Goal: Transaction & Acquisition: Purchase product/service

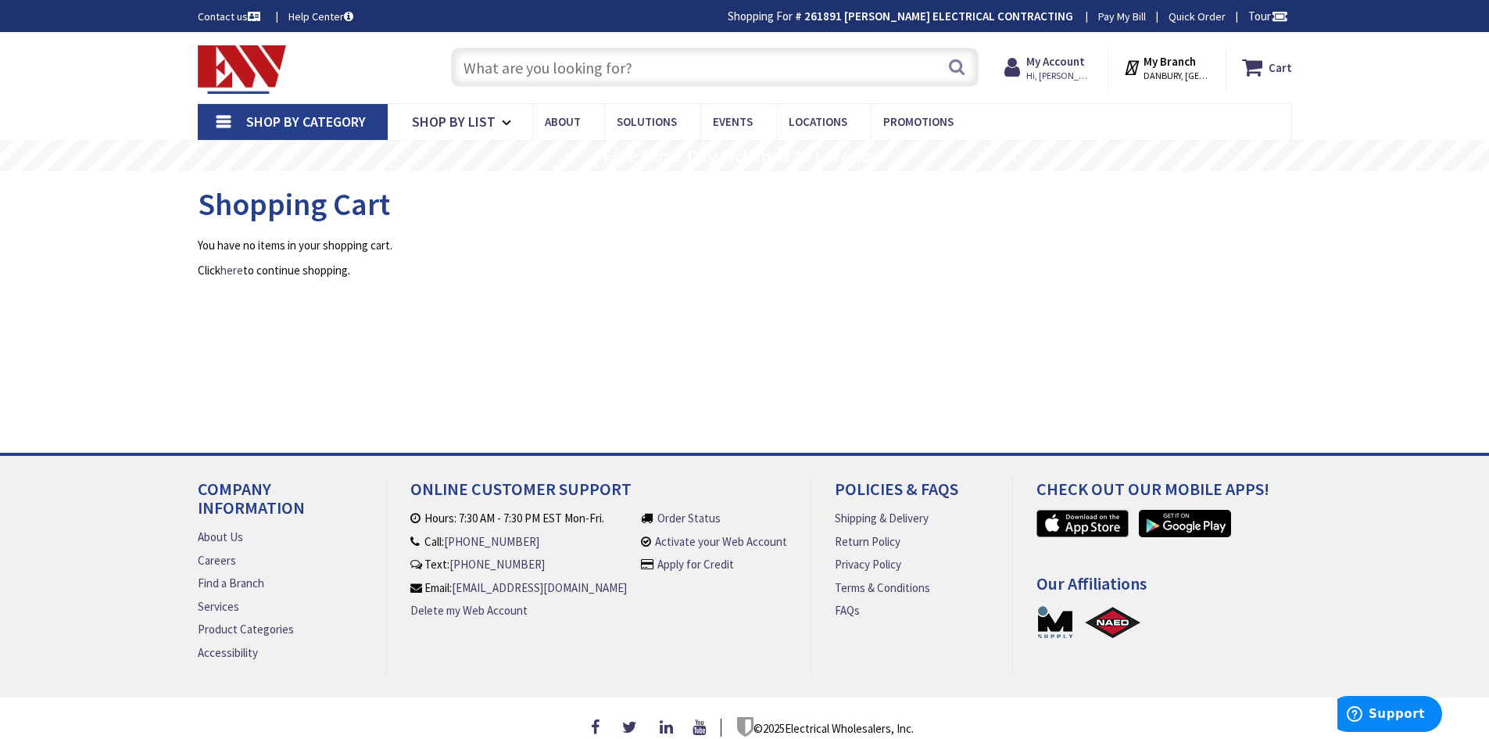
click at [729, 75] on input "text" at bounding box center [715, 67] width 528 height 39
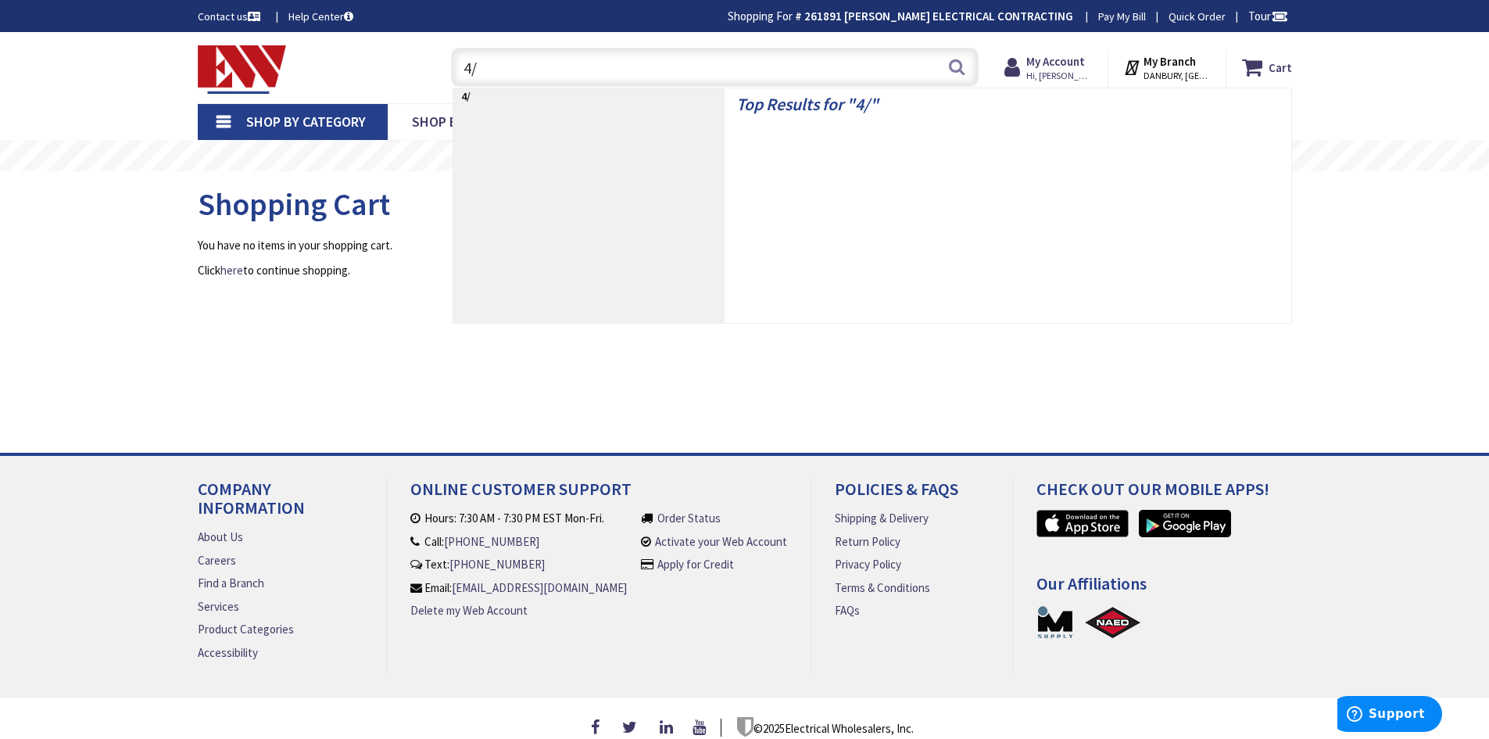
type input "4/3"
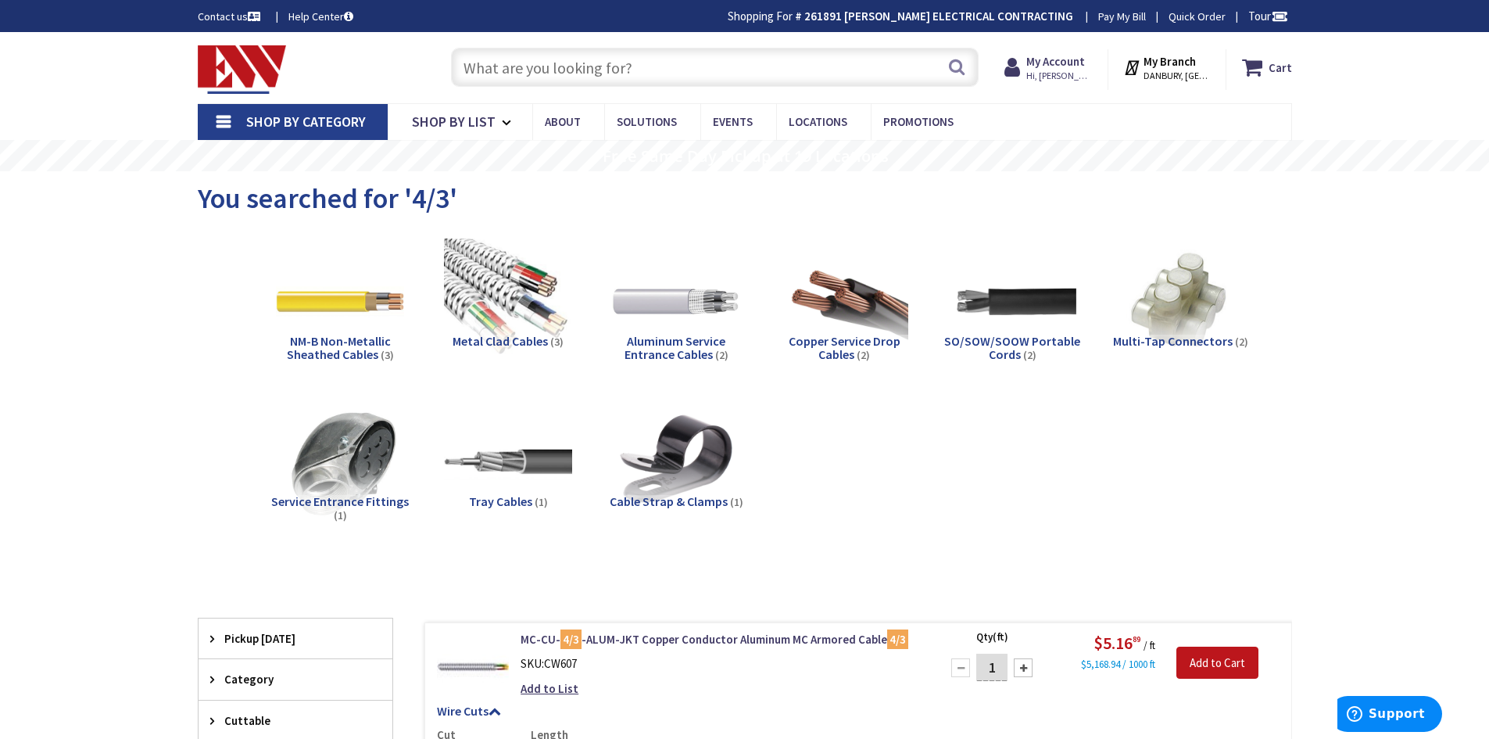
click at [665, 49] on input "text" at bounding box center [715, 67] width 528 height 39
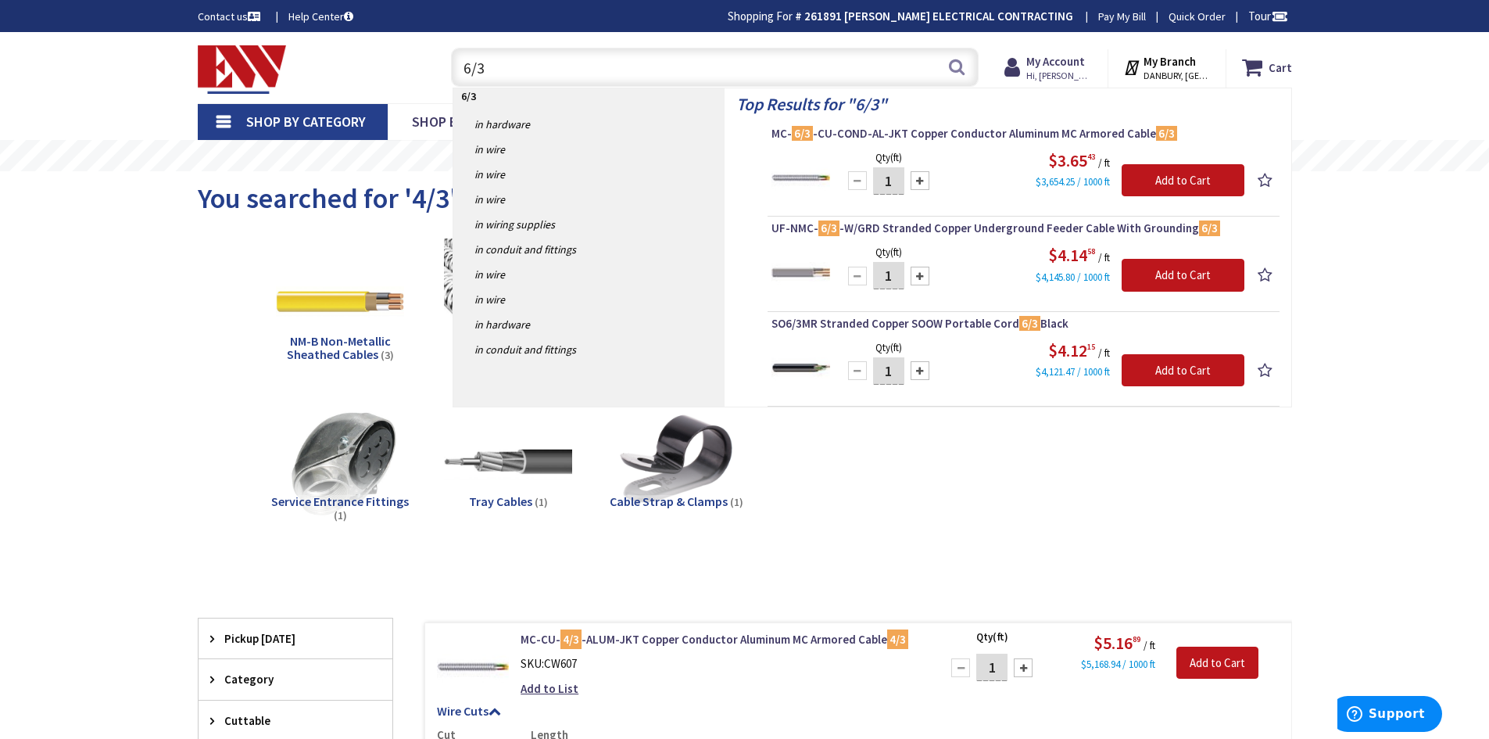
type input "6/3"
click at [907, 465] on div "NM-B Non-Metallic Sheathed Cables (3) Metal Clad Cables (3) Aluminum Service En…" at bounding box center [745, 394] width 1040 height 328
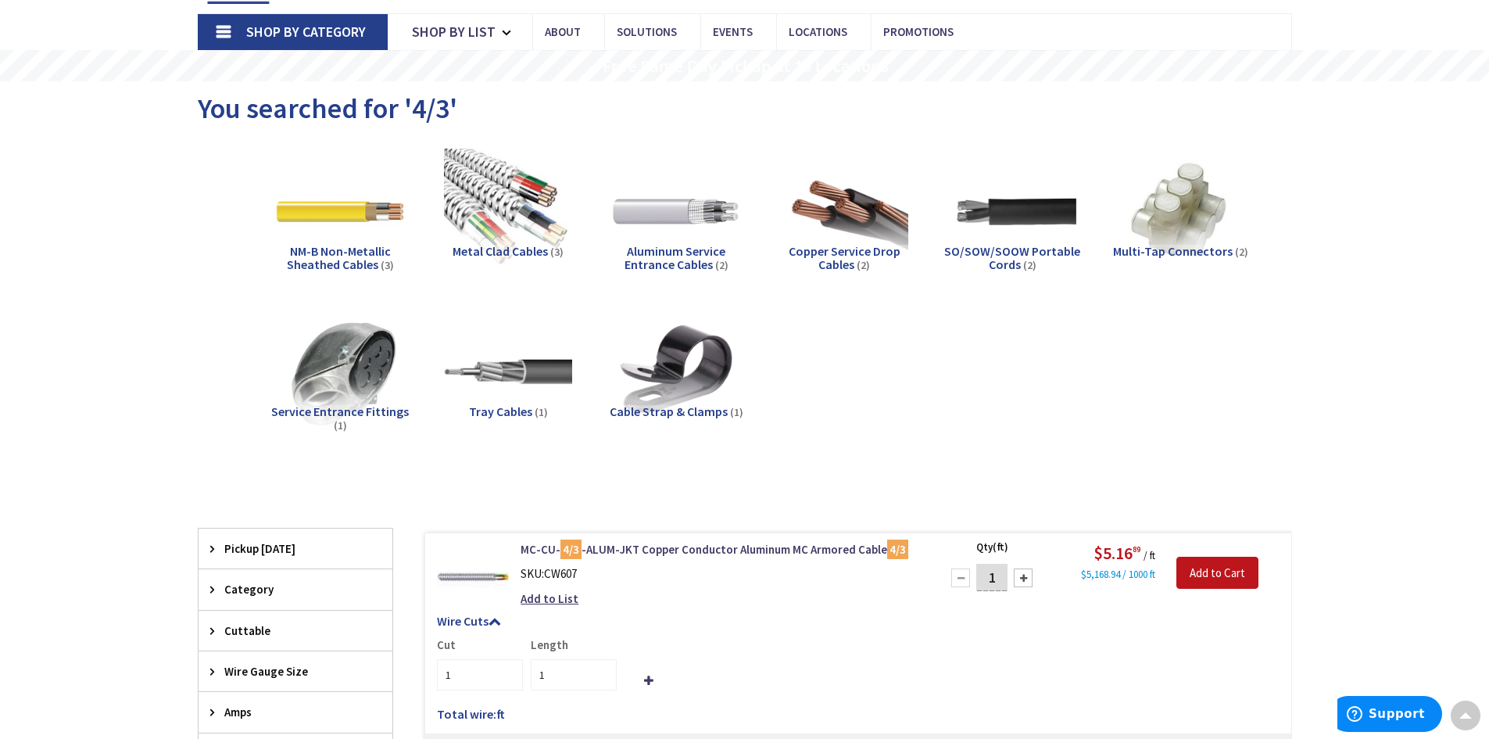
scroll to position [78, 0]
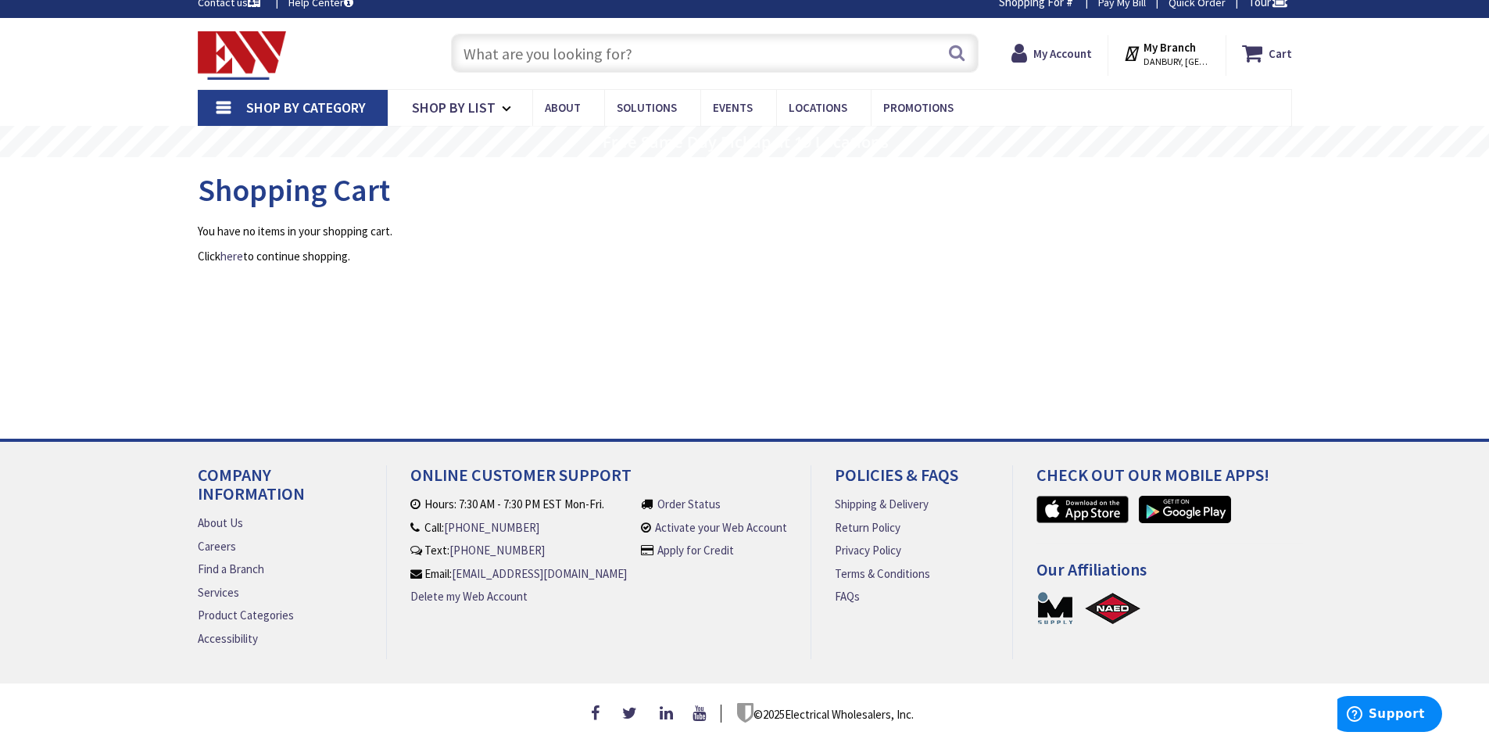
drag, startPoint x: 765, startPoint y: 45, endPoint x: 749, endPoint y: 48, distance: 16.7
click at [765, 44] on input "text" at bounding box center [715, 53] width 528 height 39
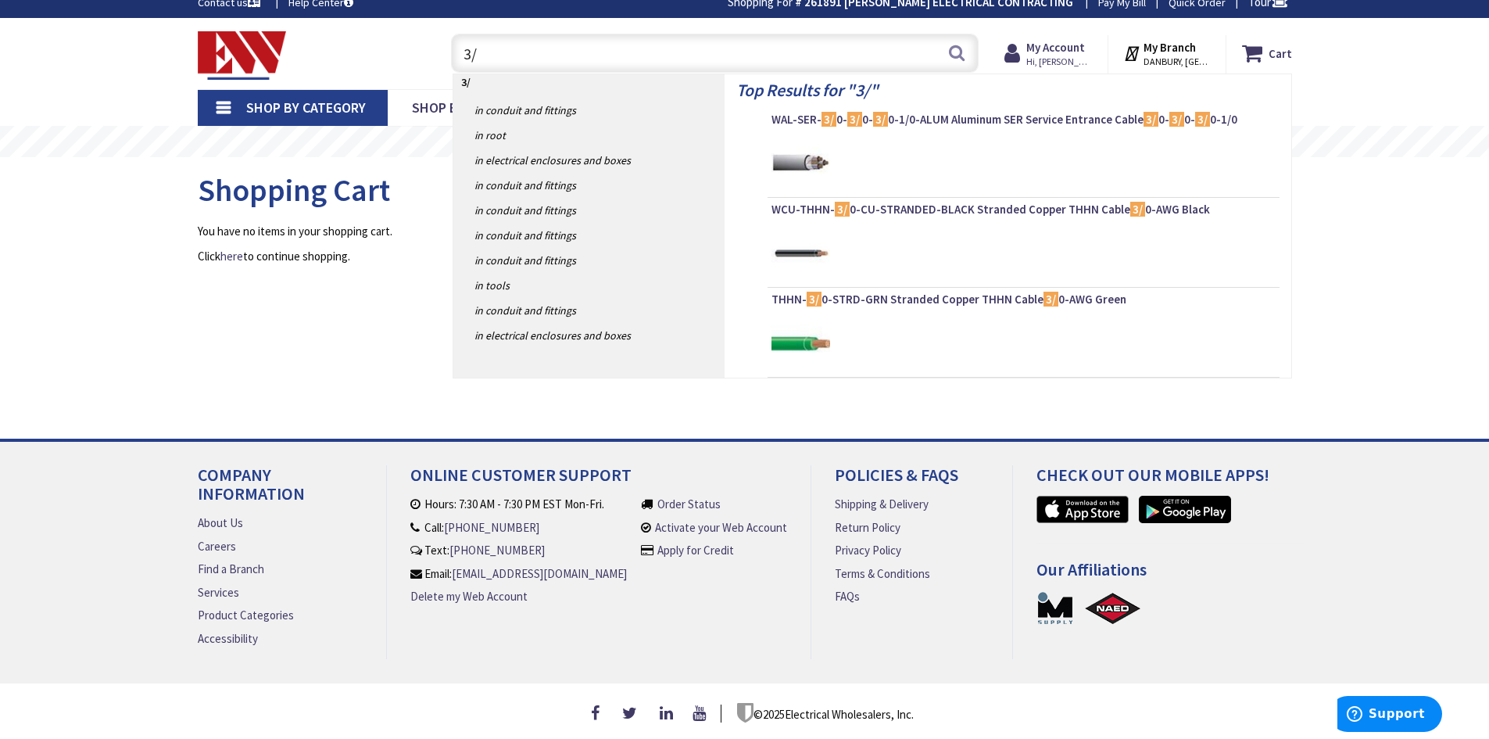
type input "3"
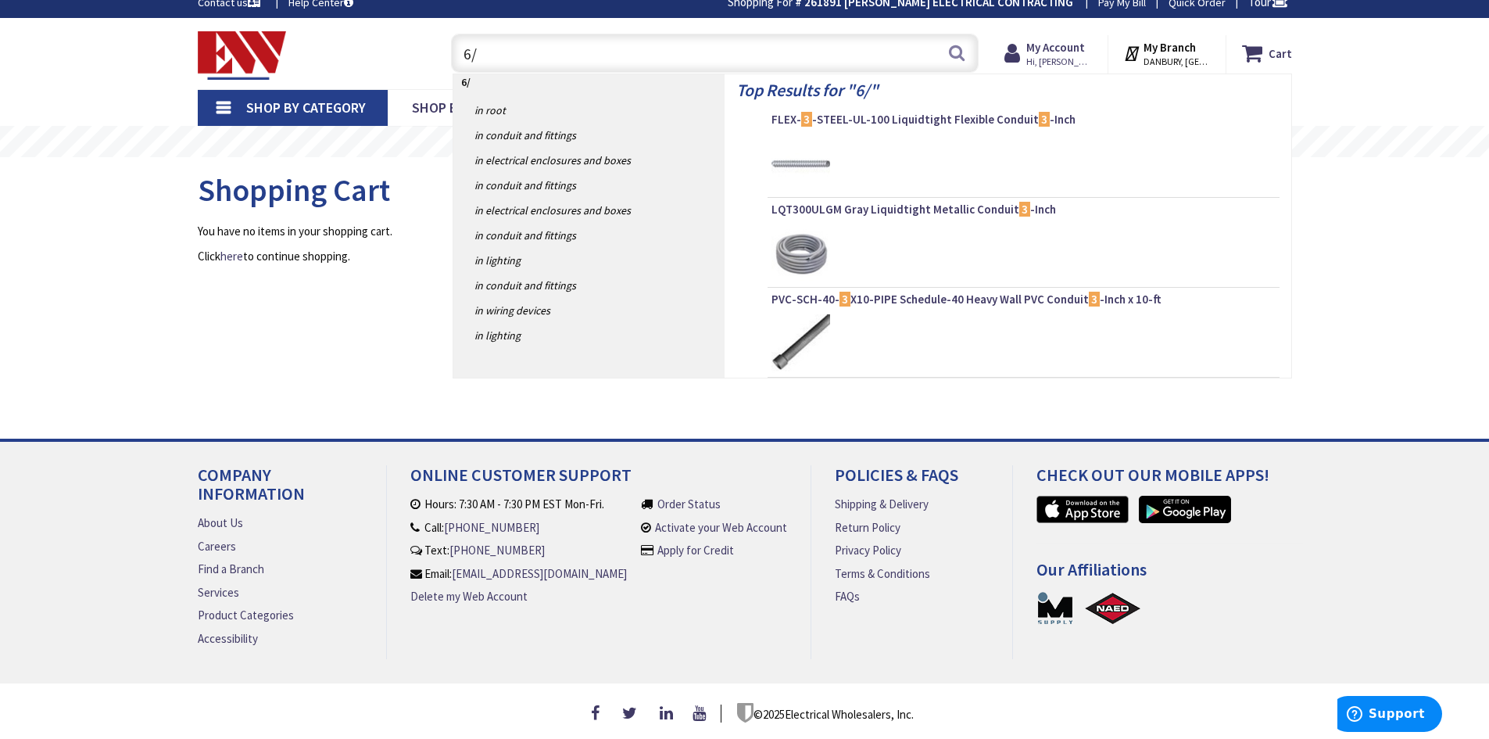
type input "6/3"
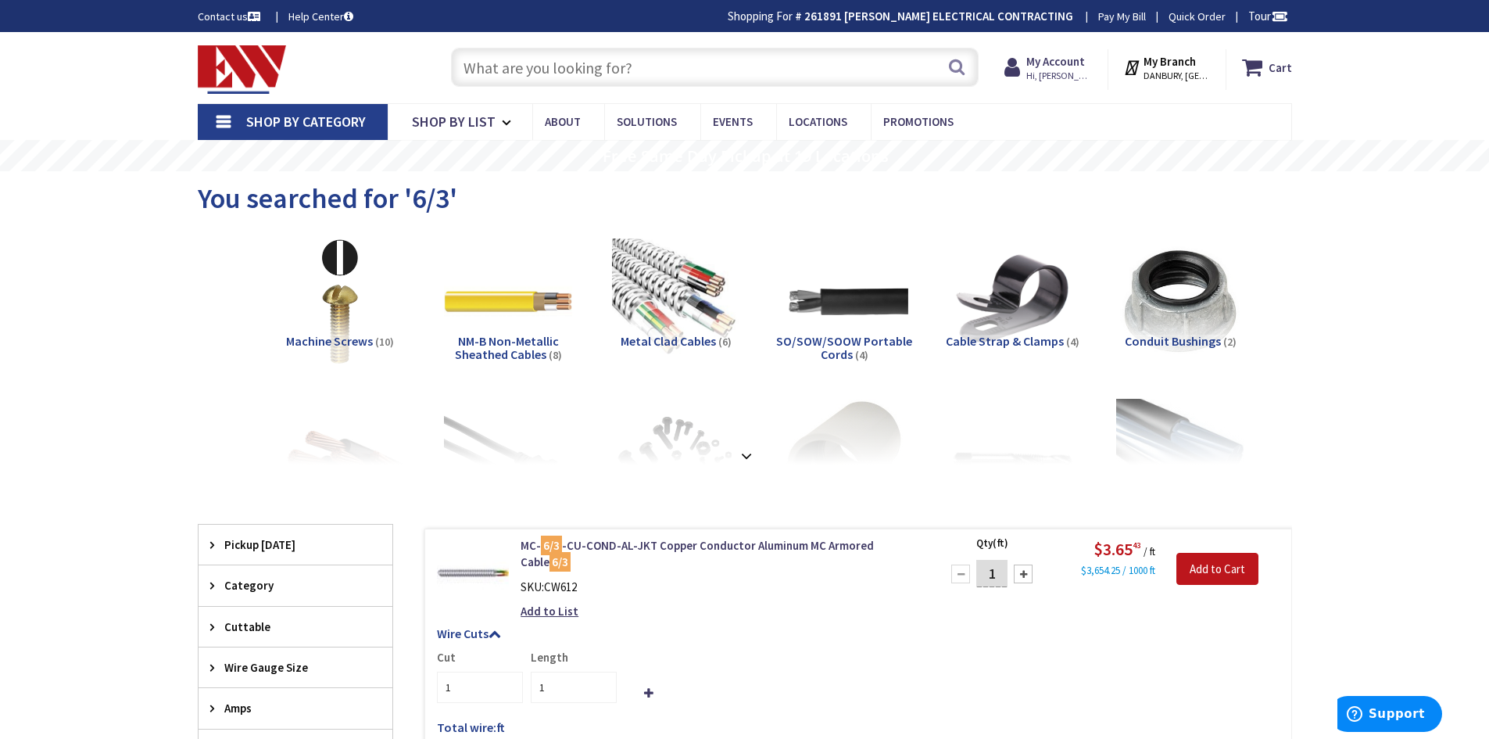
click at [588, 63] on input "text" at bounding box center [715, 67] width 528 height 39
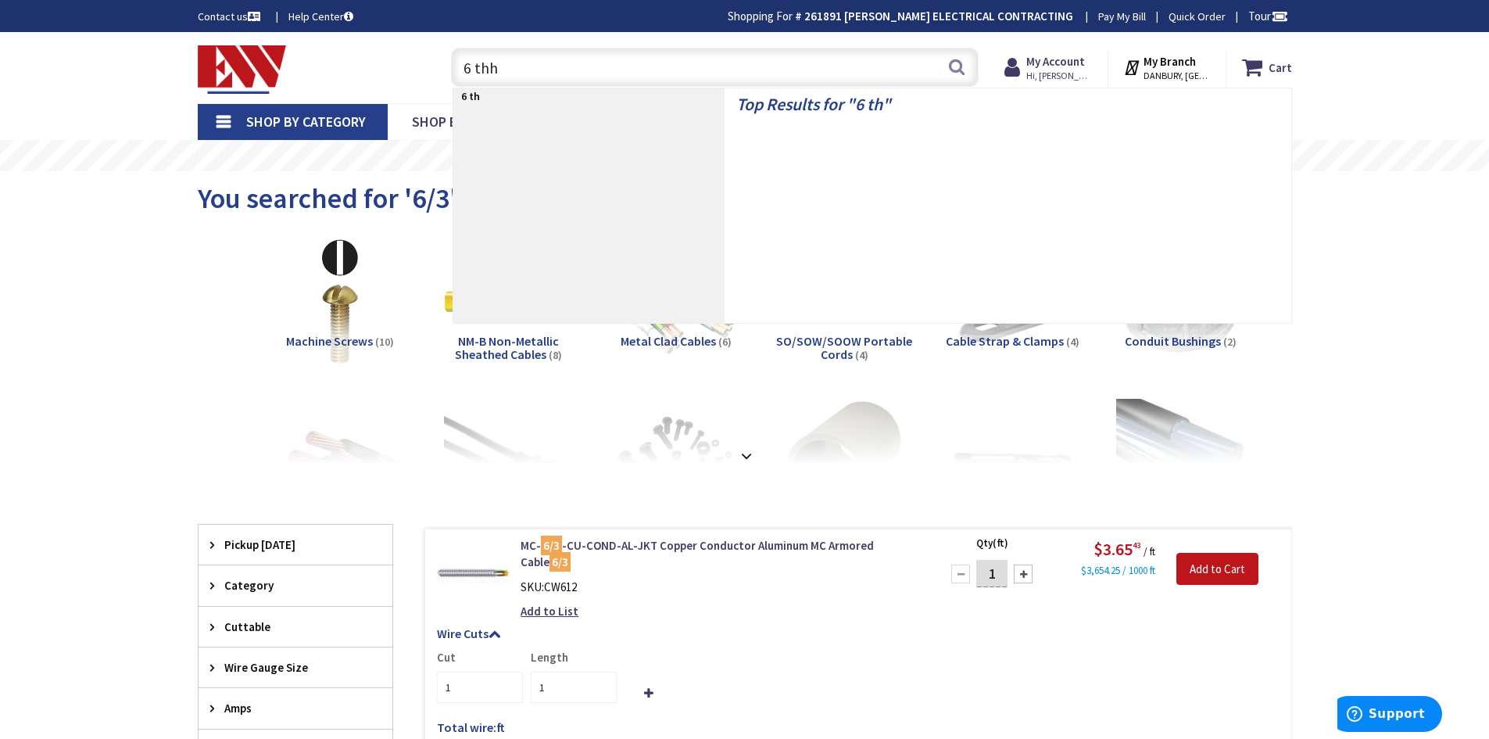
type input "6 thhn"
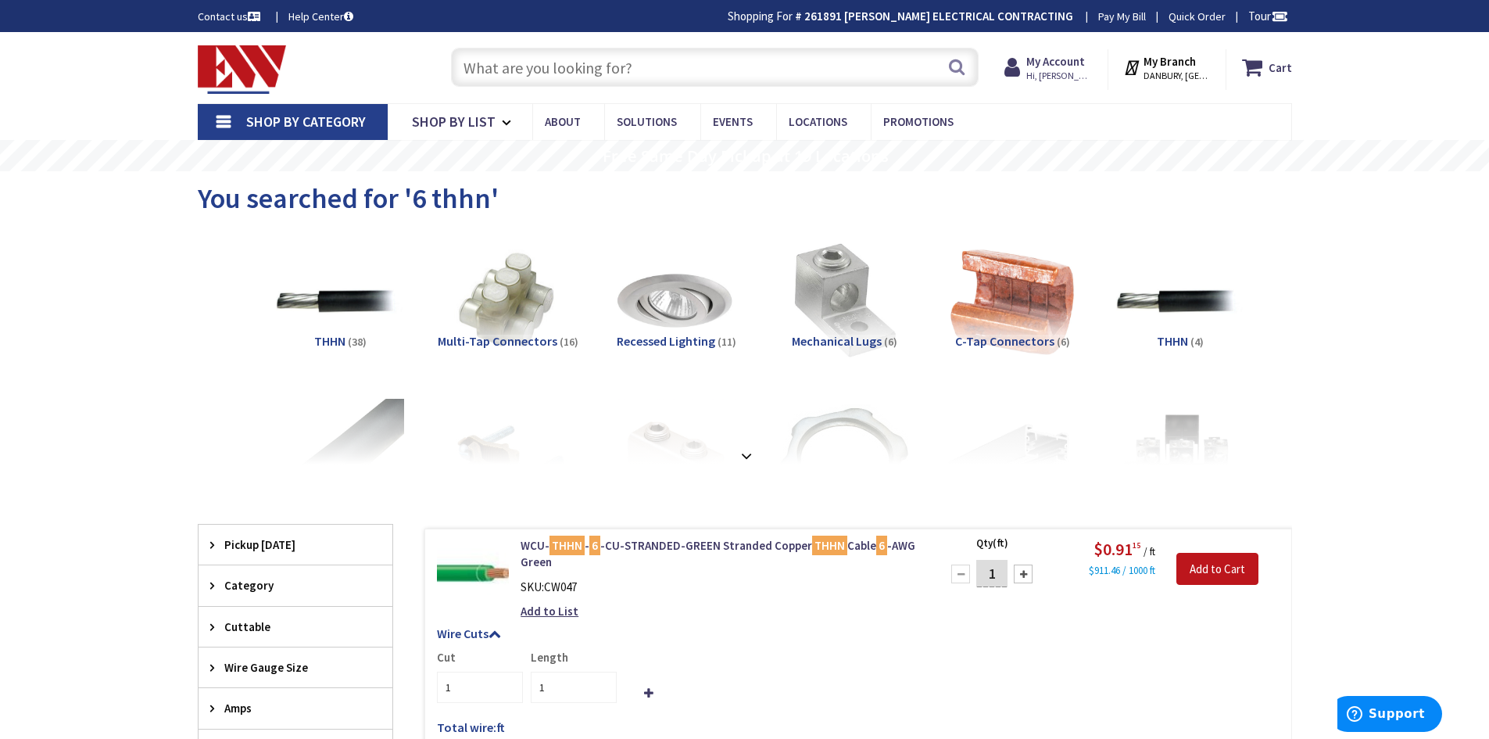
click at [718, 63] on input "text" at bounding box center [715, 67] width 528 height 39
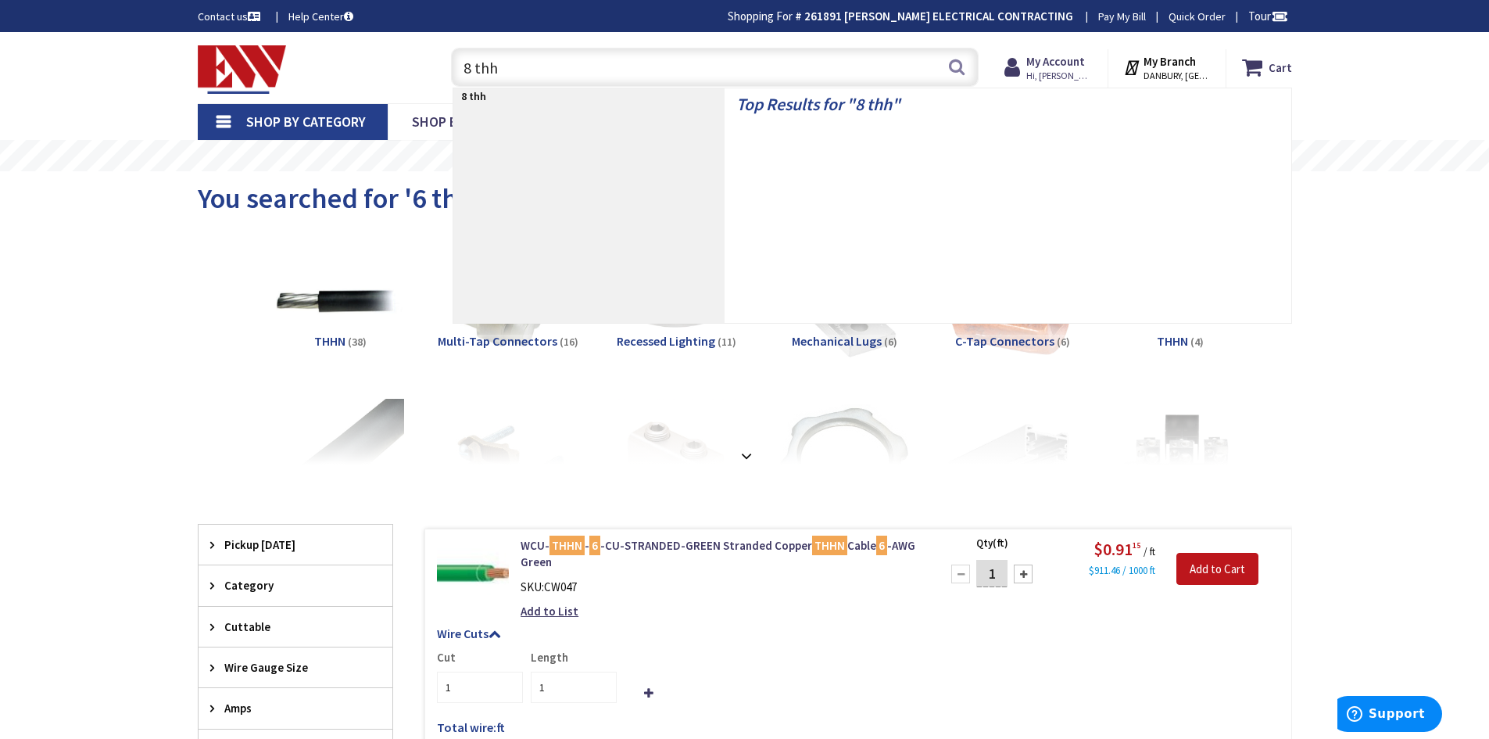
type input "8 thhn"
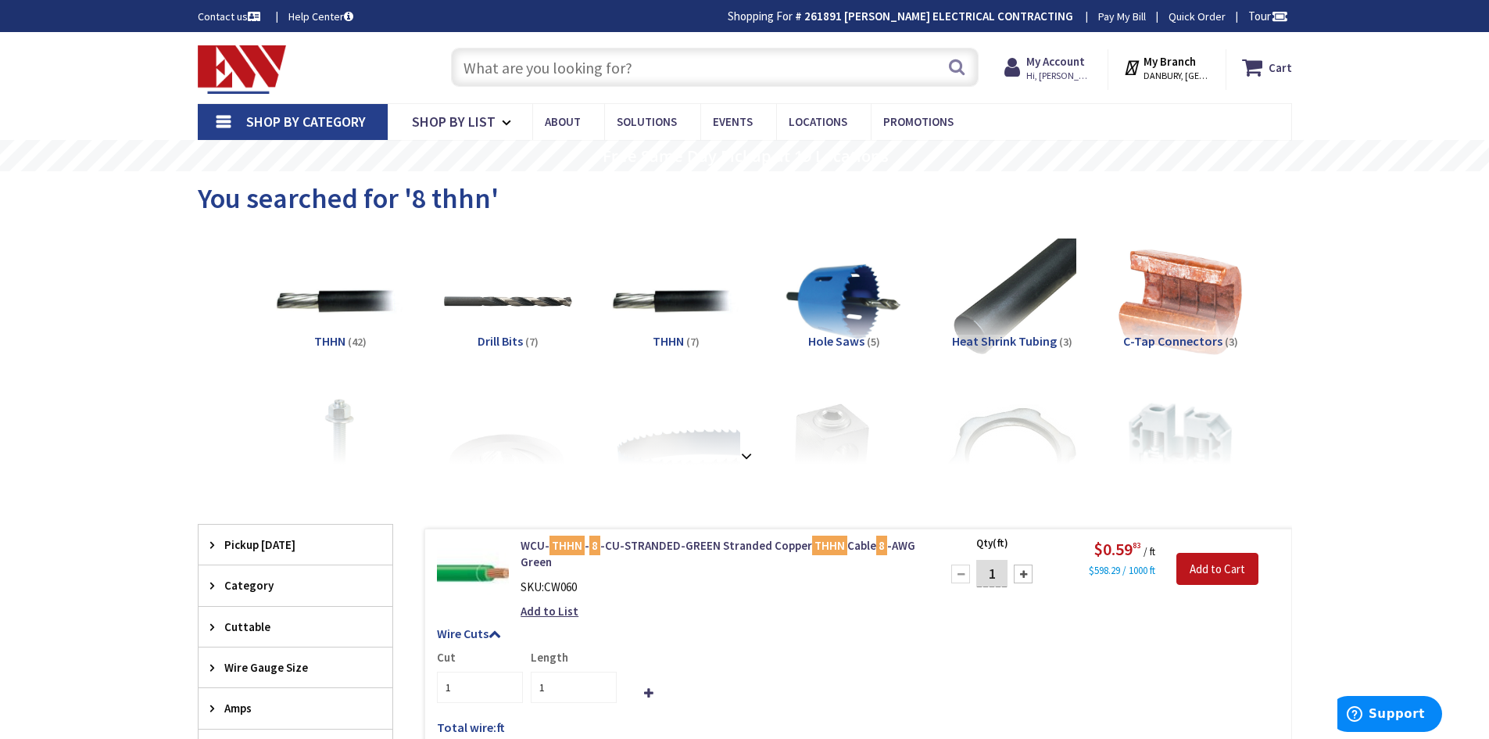
click at [835, 80] on input "text" at bounding box center [715, 67] width 528 height 39
type input "3/4 emt"
click at [961, 68] on button "Search" at bounding box center [957, 66] width 20 height 35
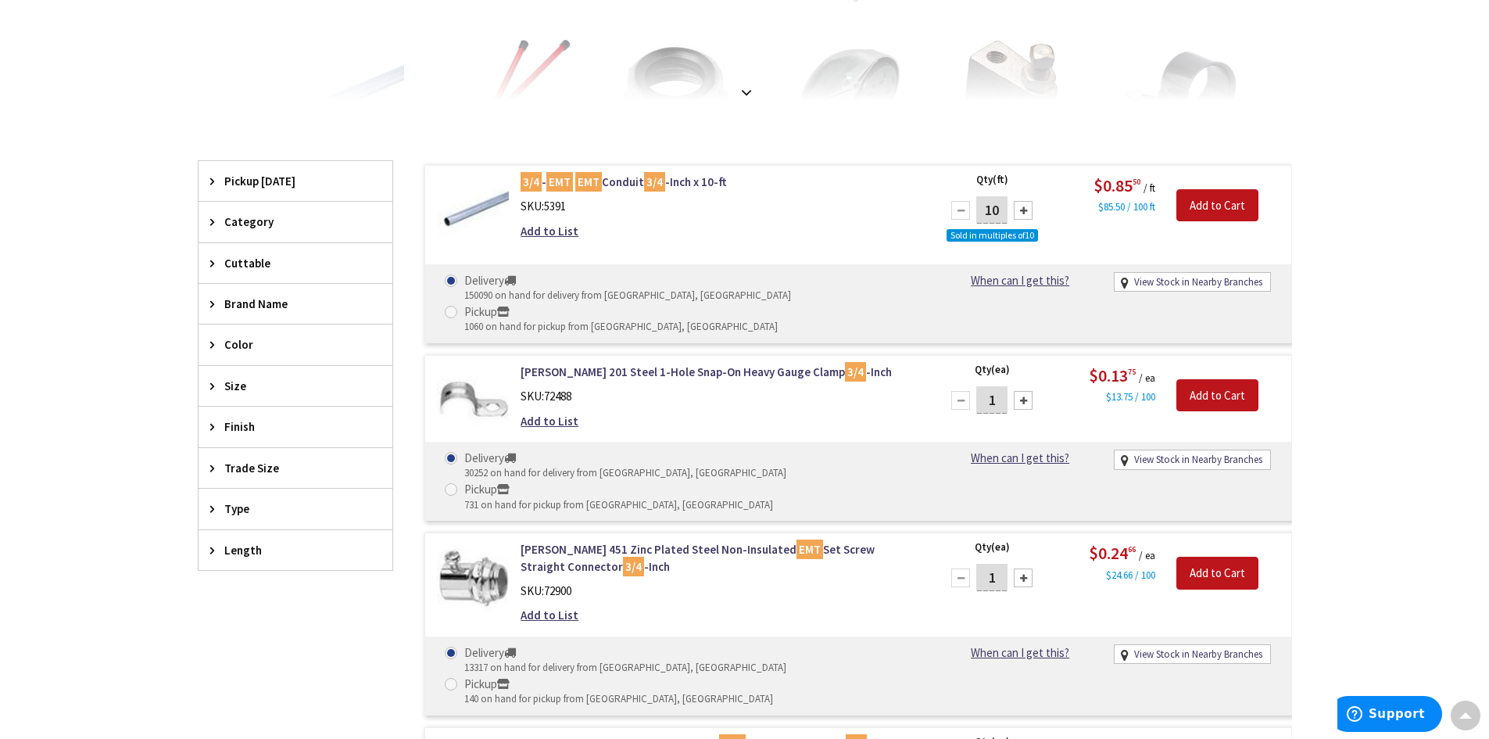
scroll to position [391, 0]
